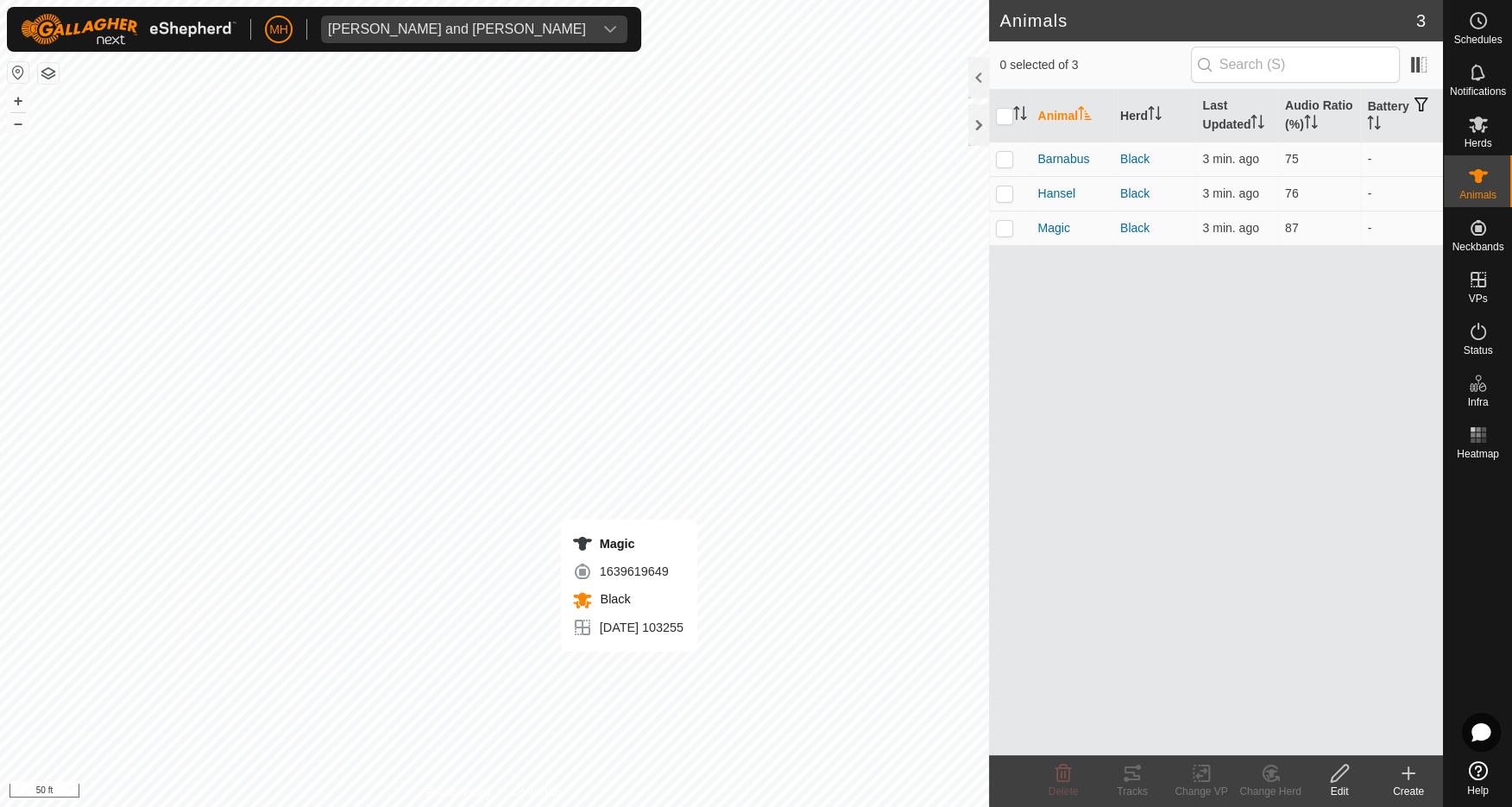
checkbox input "true"
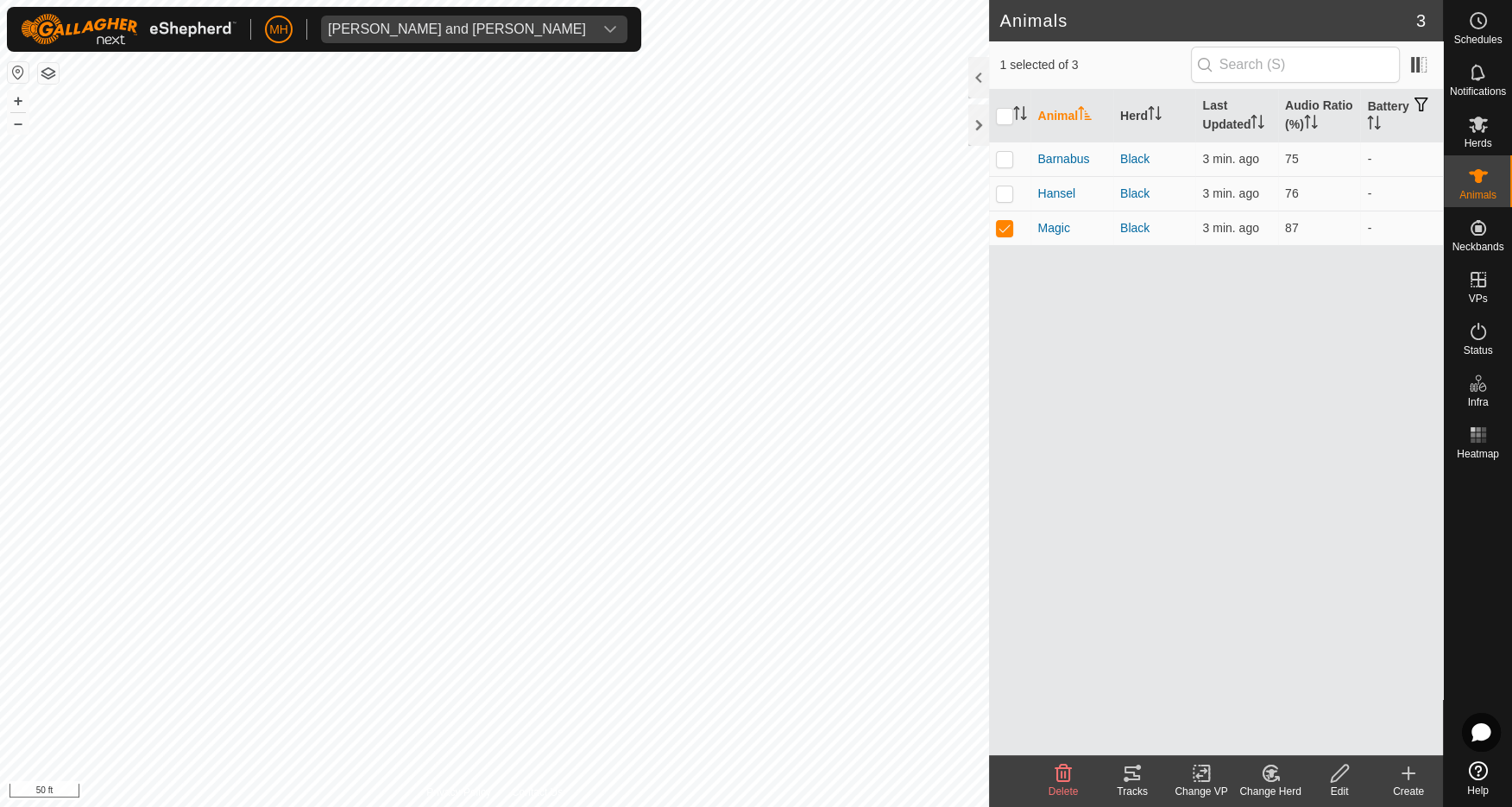
click at [1134, 776] on icon at bounding box center [1132, 773] width 16 height 14
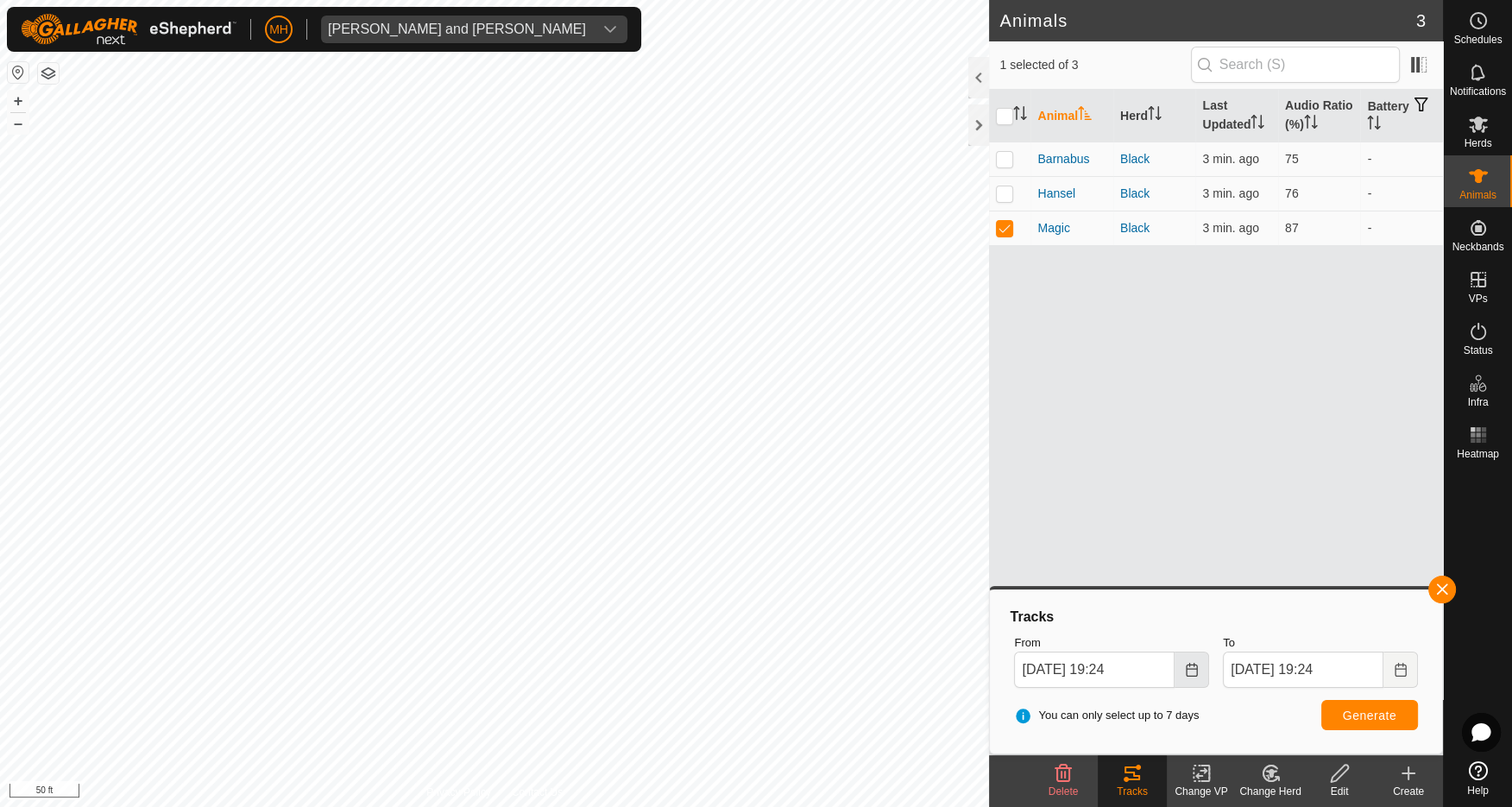
click at [1190, 671] on icon "Choose Date" at bounding box center [1191, 670] width 14 height 14
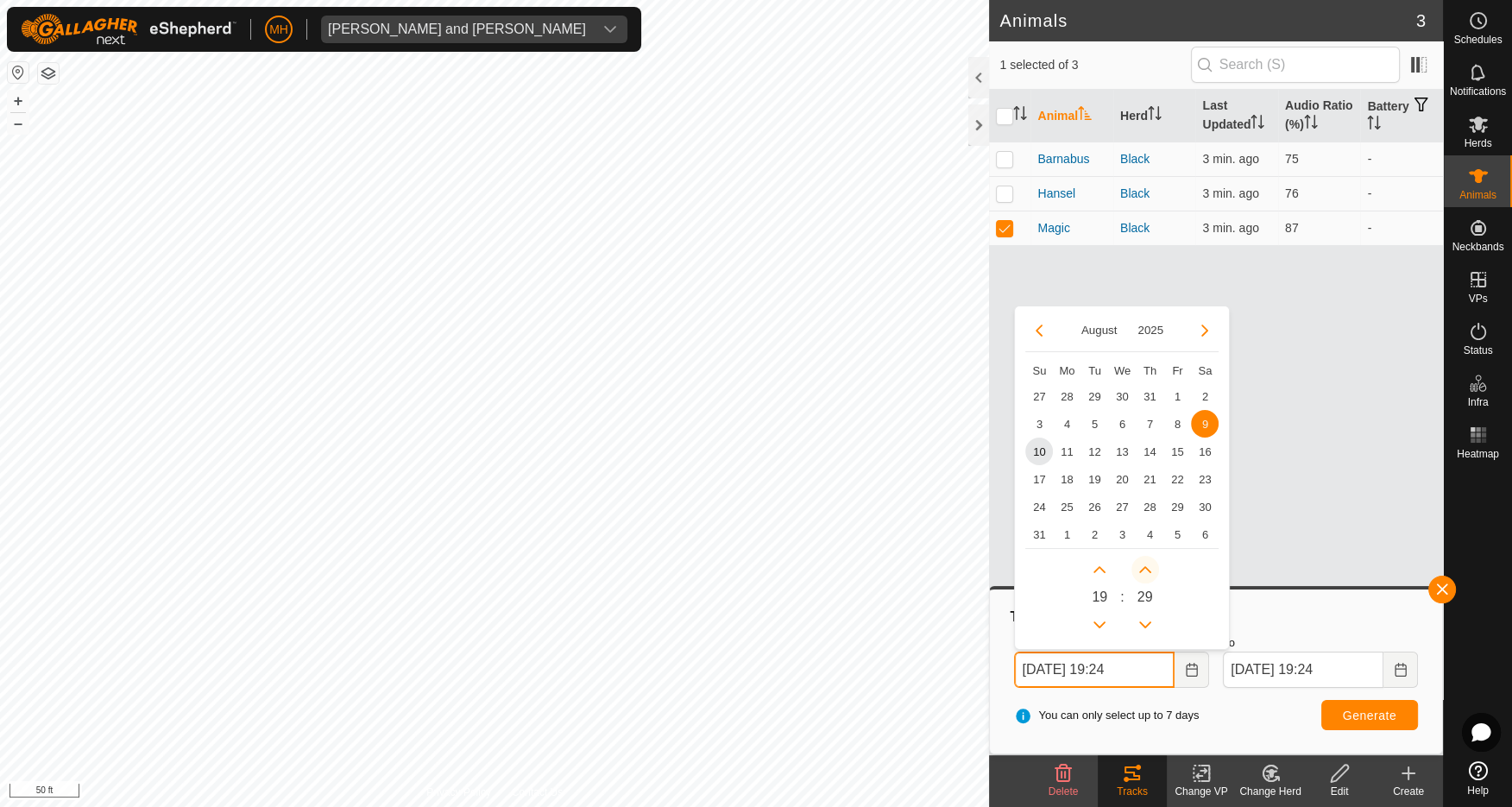
click at [1146, 568] on icon "Next Minute" at bounding box center [1145, 570] width 12 height 6
click at [1099, 566] on button "Next Hour" at bounding box center [1100, 569] width 28 height 28
click at [1102, 624] on button "Previous Hour" at bounding box center [1100, 625] width 28 height 28
click at [1103, 626] on span "Previous Hour" at bounding box center [1103, 626] width 0 height 0
click at [1050, 447] on span "10" at bounding box center [1039, 451] width 28 height 28
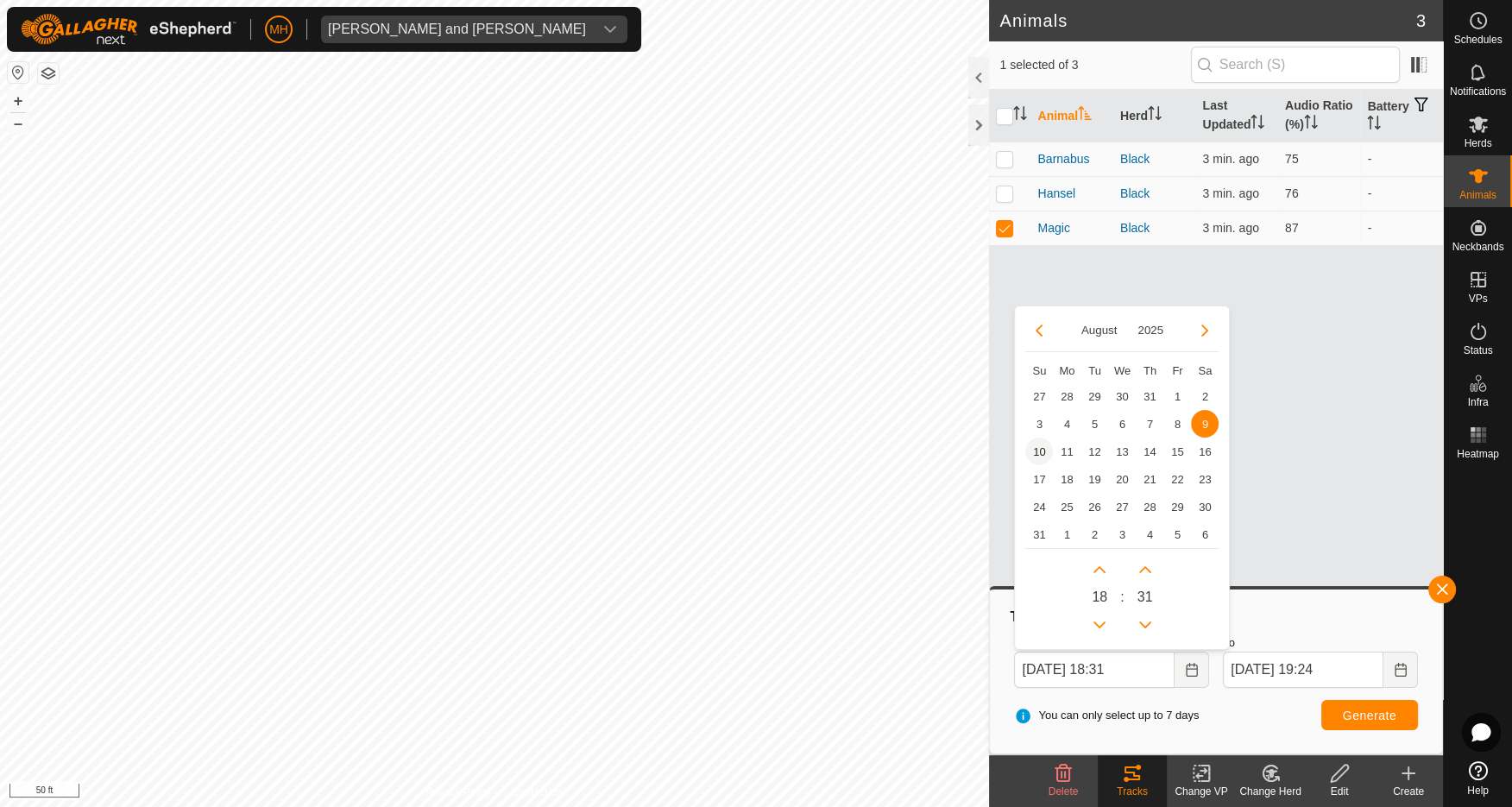
type input "Aug 10, 2025 18:31"
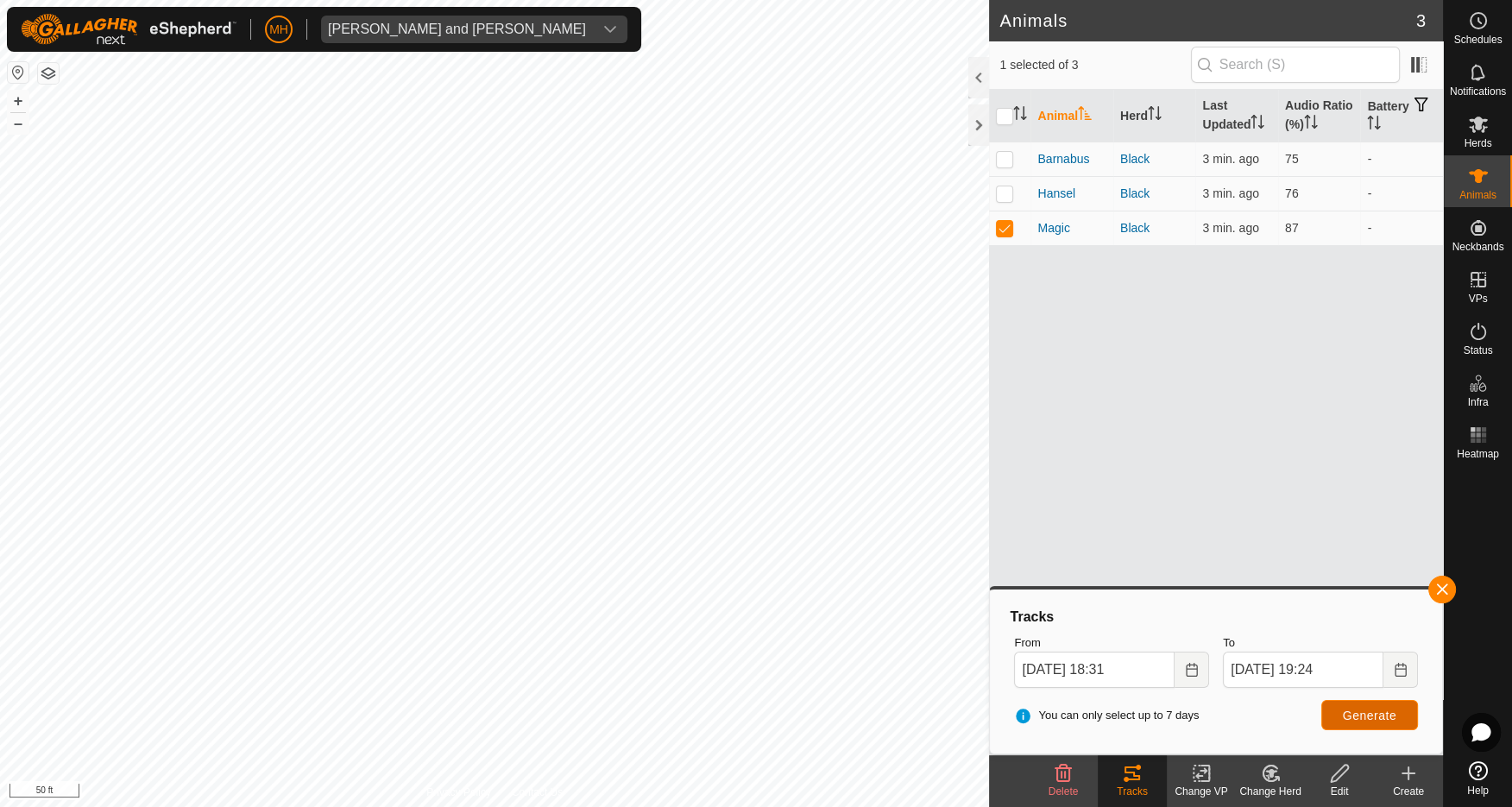
click at [1366, 716] on span "Generate" at bounding box center [1370, 715] width 53 height 14
click at [1008, 186] on p-checkbox at bounding box center [1004, 193] width 18 height 14
checkbox input "true"
click at [1004, 226] on p-checkbox at bounding box center [1004, 228] width 18 height 14
checkbox input "false"
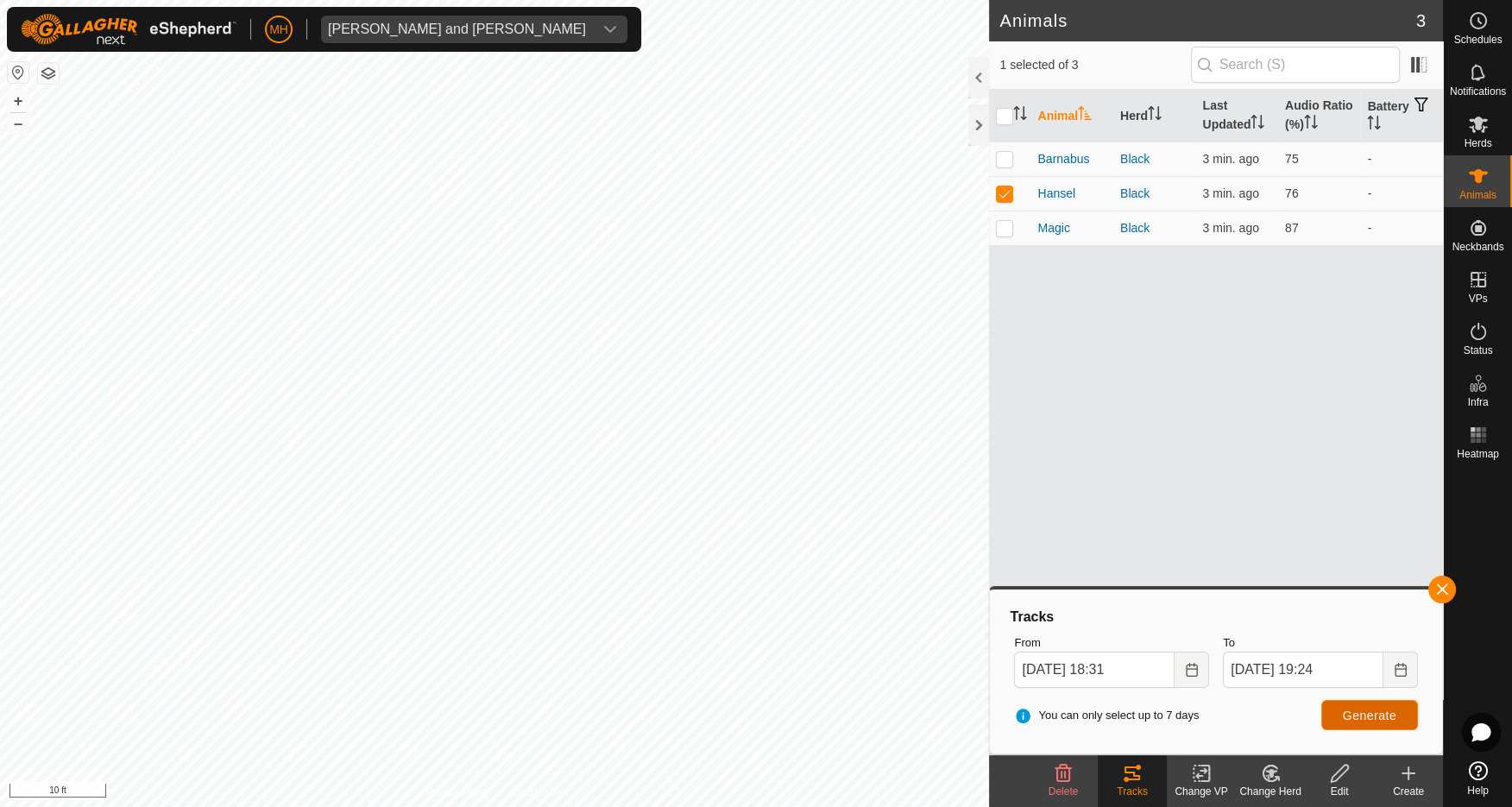
click at [1376, 725] on button "Generate" at bounding box center [1369, 715] width 97 height 30
drag, startPoint x: 1003, startPoint y: 154, endPoint x: 1011, endPoint y: 170, distance: 17.9
click at [1003, 154] on p-checkbox at bounding box center [1004, 158] width 18 height 14
checkbox input "true"
click at [1001, 191] on p-checkbox at bounding box center [1004, 193] width 18 height 14
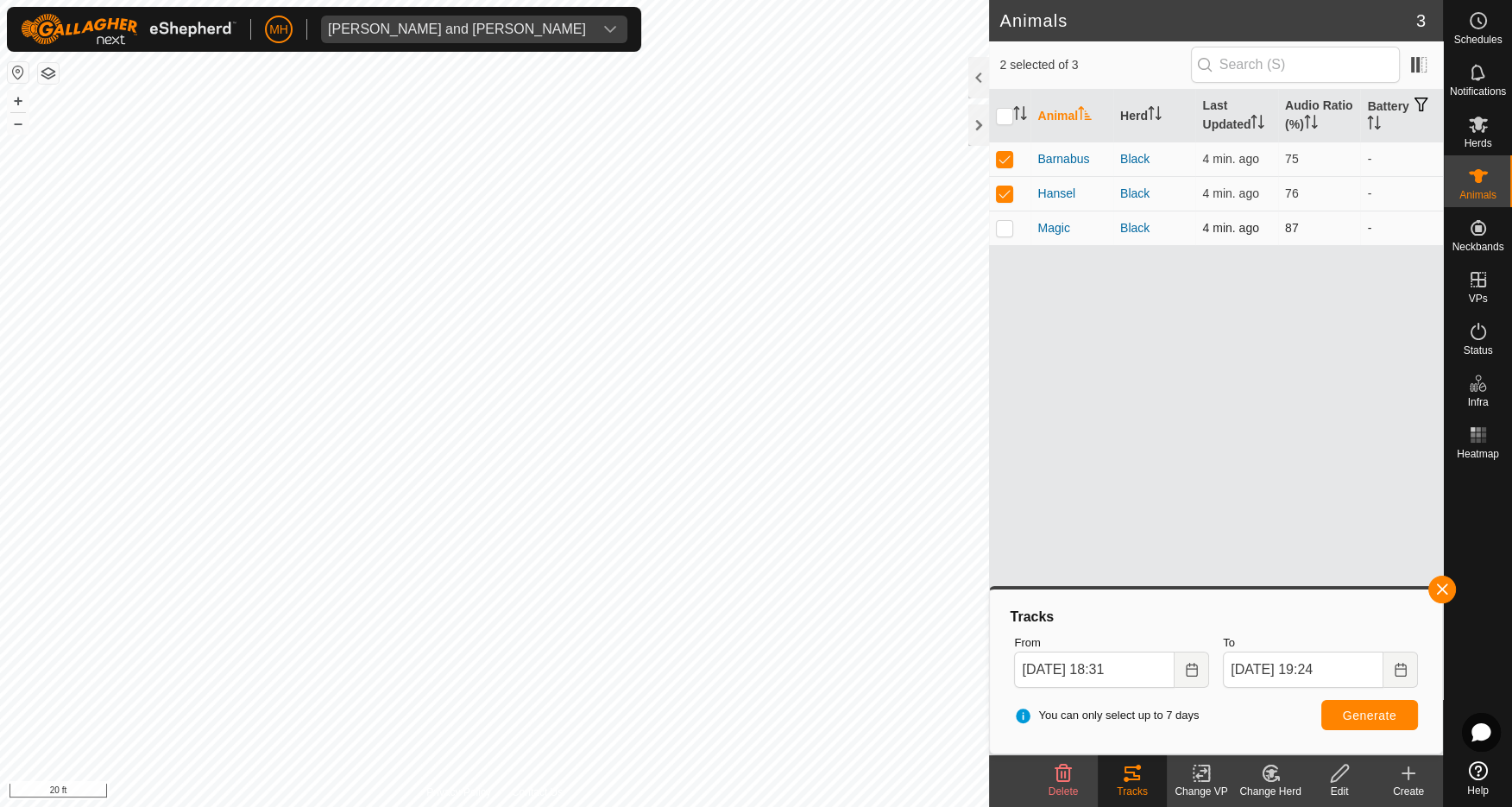
checkbox input "false"
click at [1366, 710] on span "Generate" at bounding box center [1370, 715] width 53 height 14
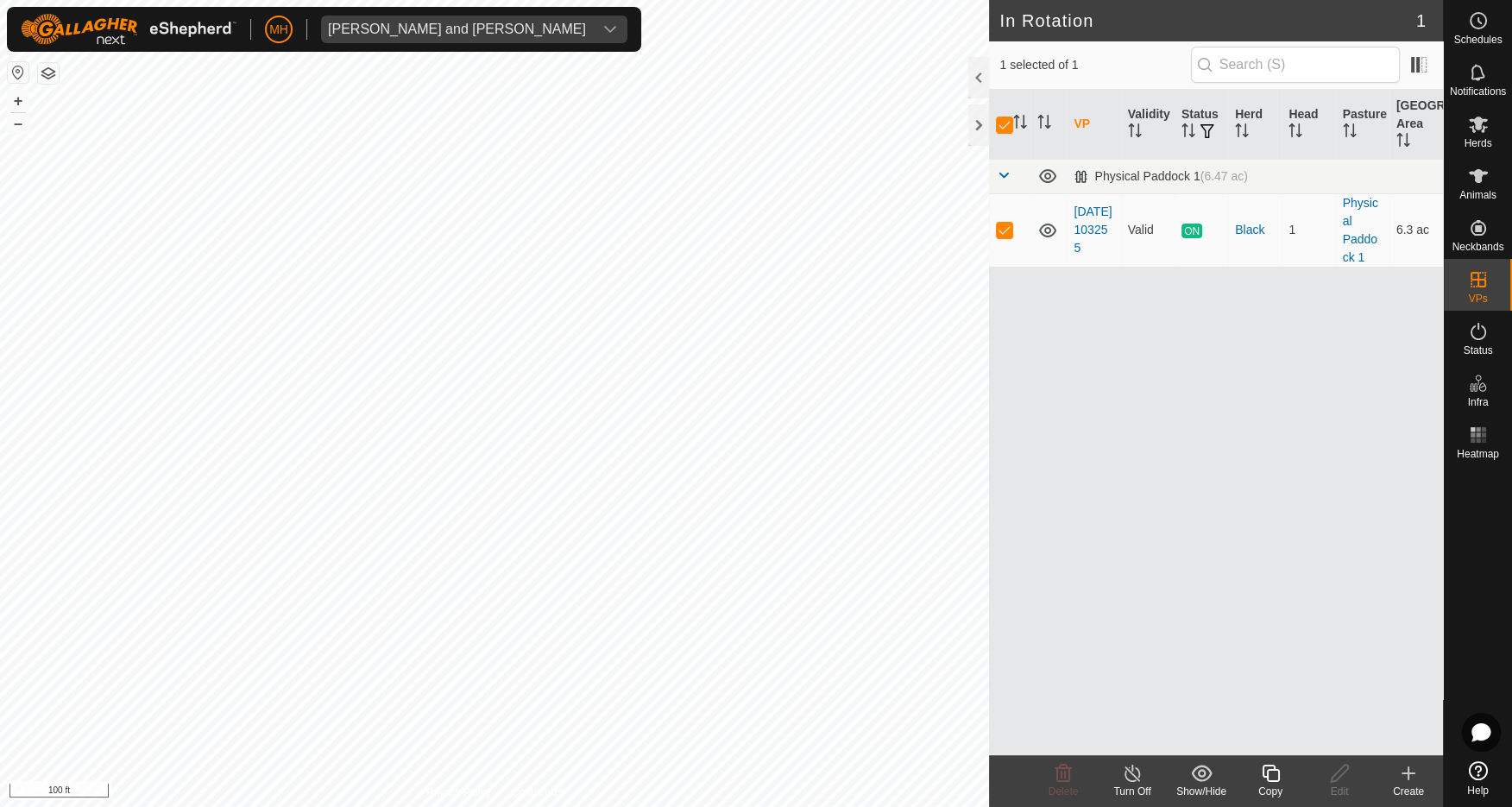
checkbox input "false"
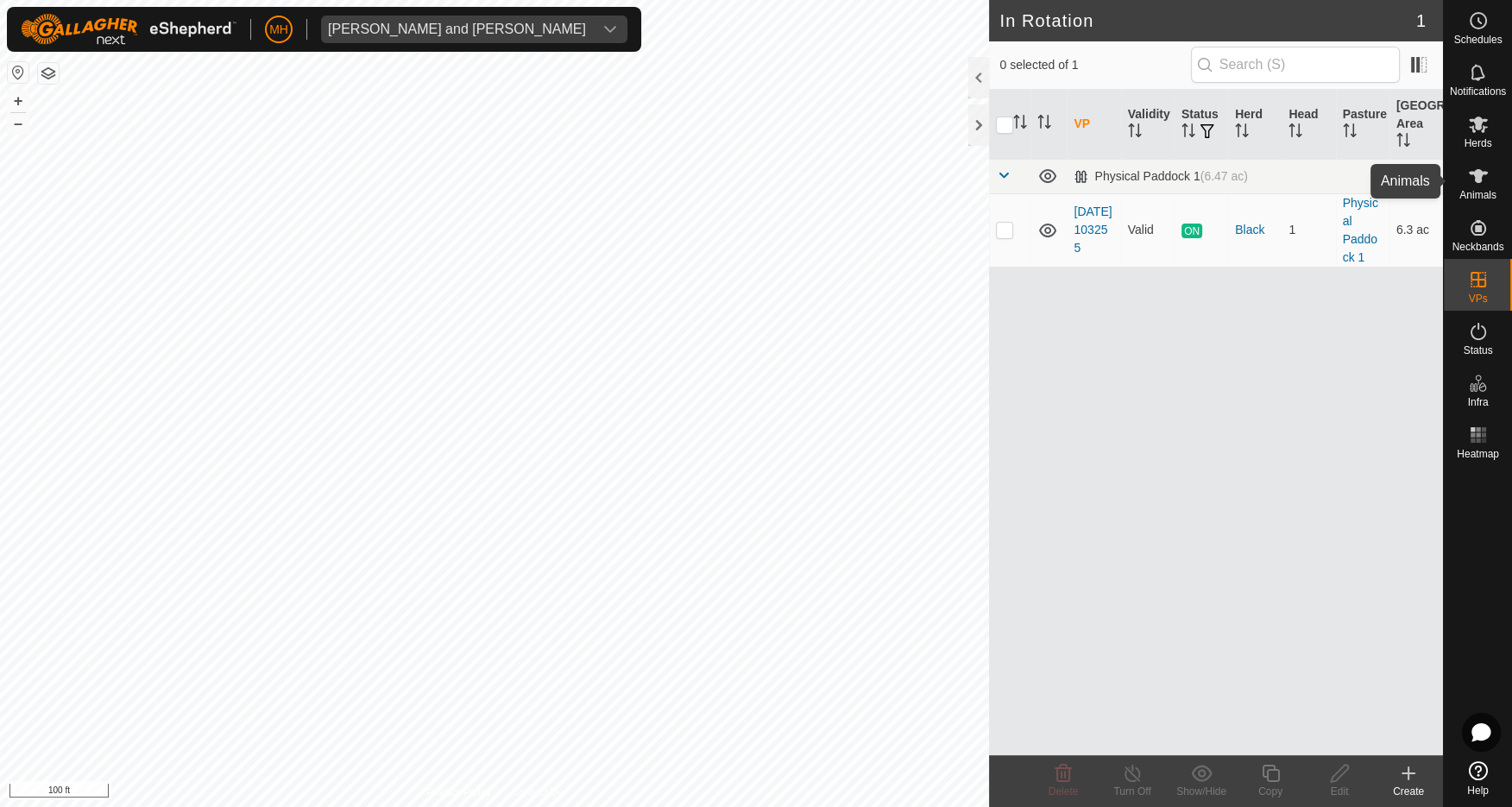
click at [1477, 173] on icon at bounding box center [1479, 176] width 19 height 14
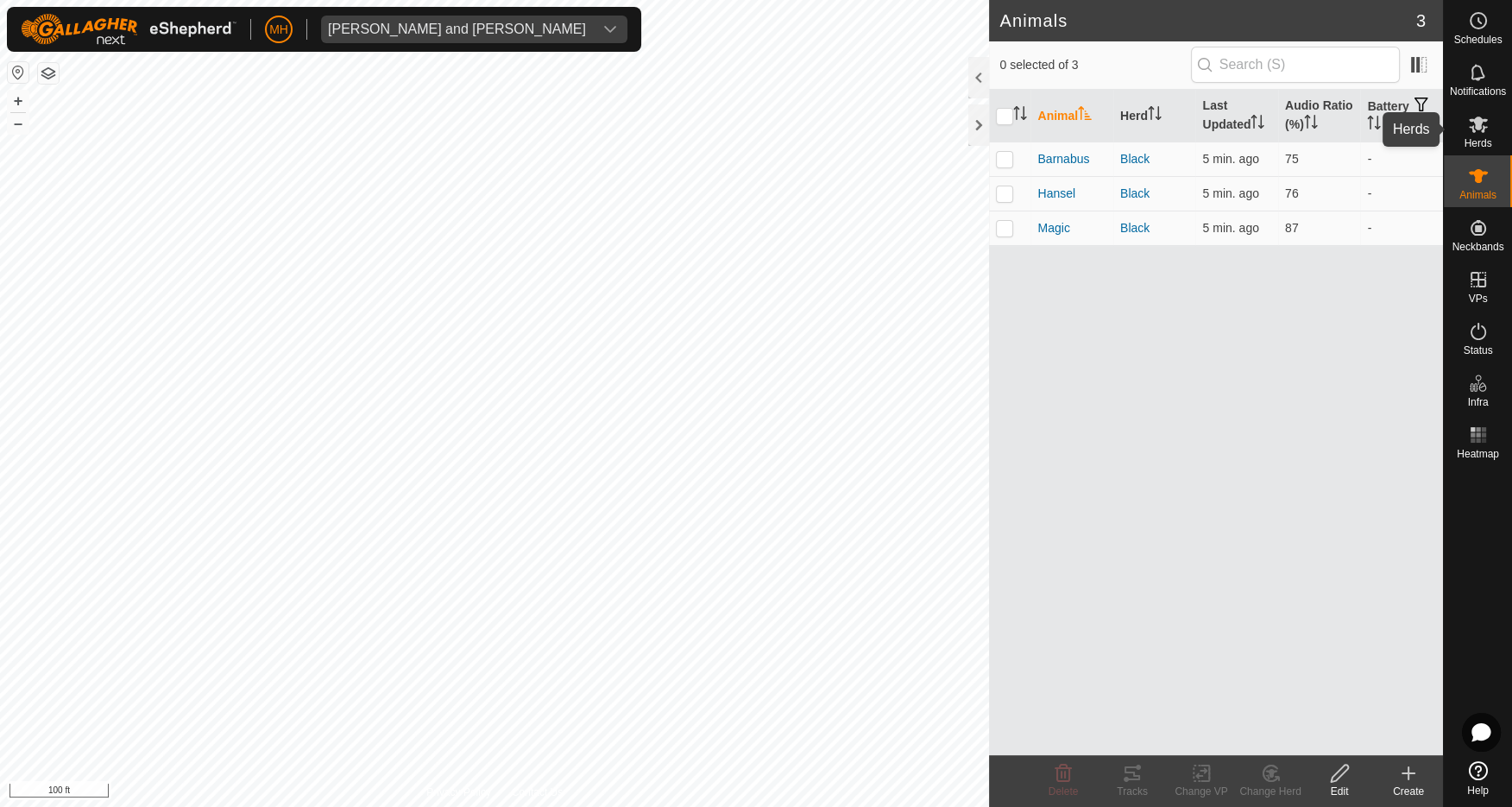
click at [1477, 124] on icon at bounding box center [1479, 124] width 19 height 17
